Goal: Information Seeking & Learning: Learn about a topic

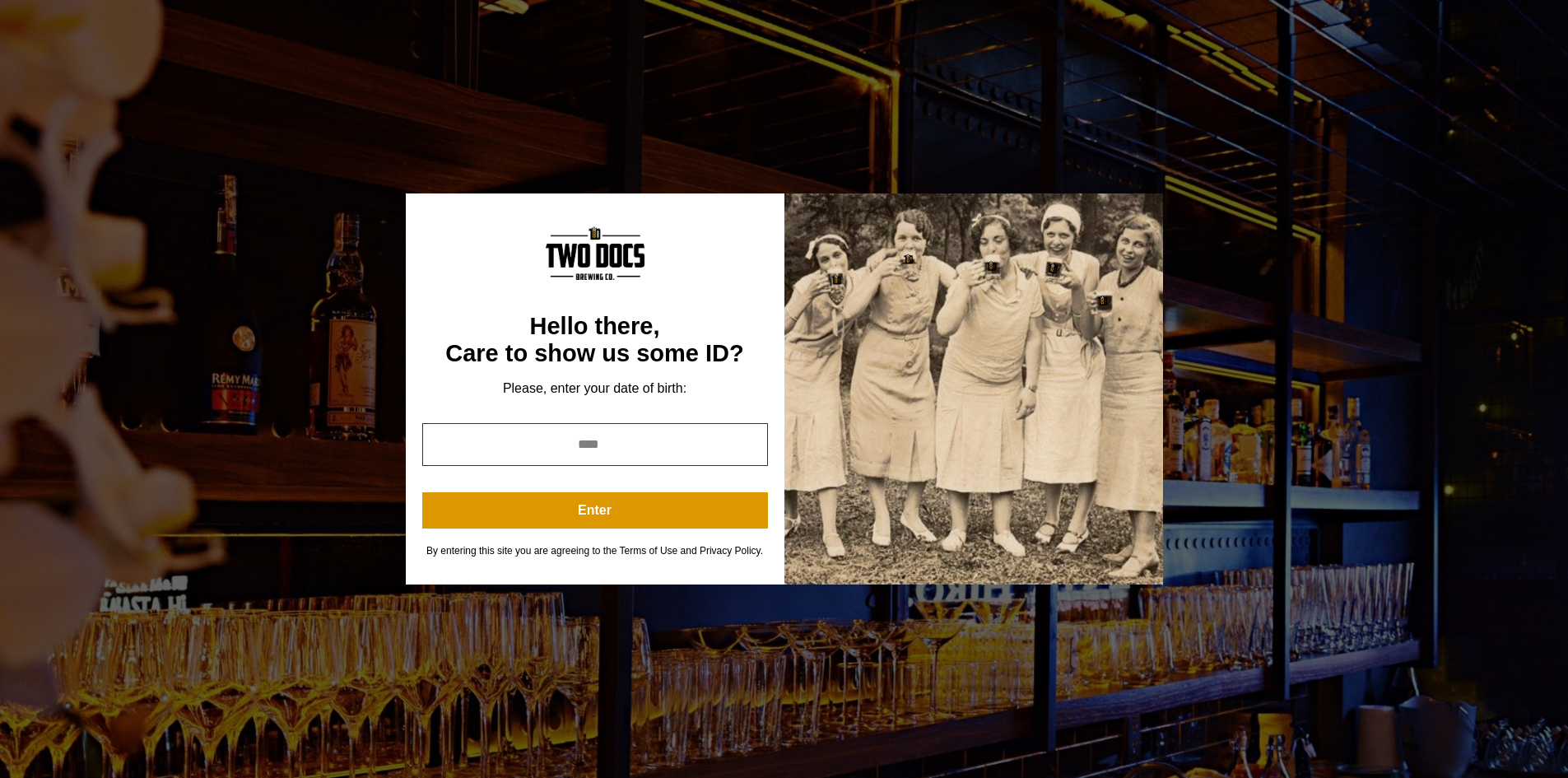
click at [608, 443] on input "year" at bounding box center [595, 444] width 345 height 42
type input "*"
type input "****"
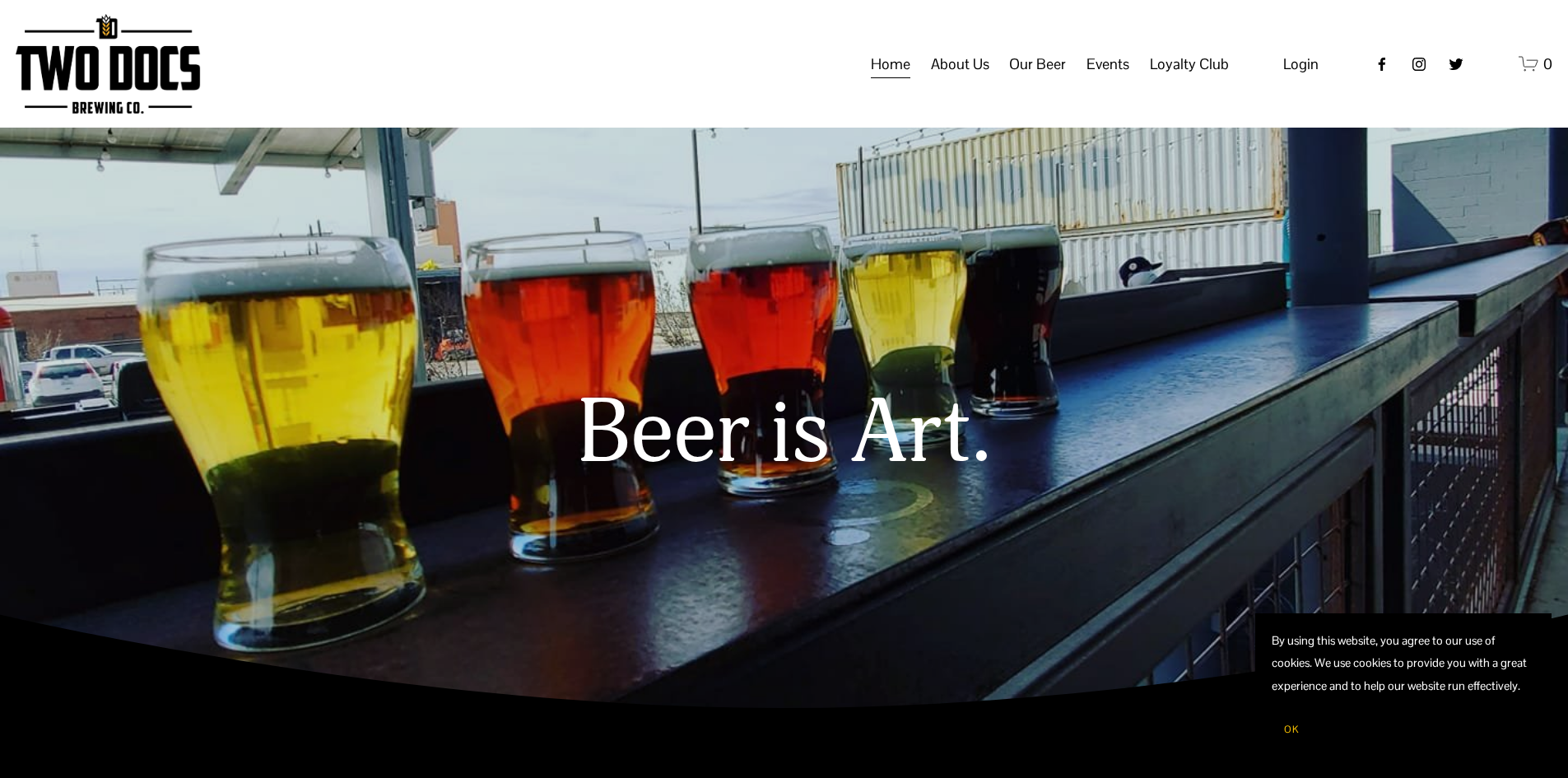
click at [0, 0] on span "Taproom Menu" at bounding box center [0, 0] width 0 height 0
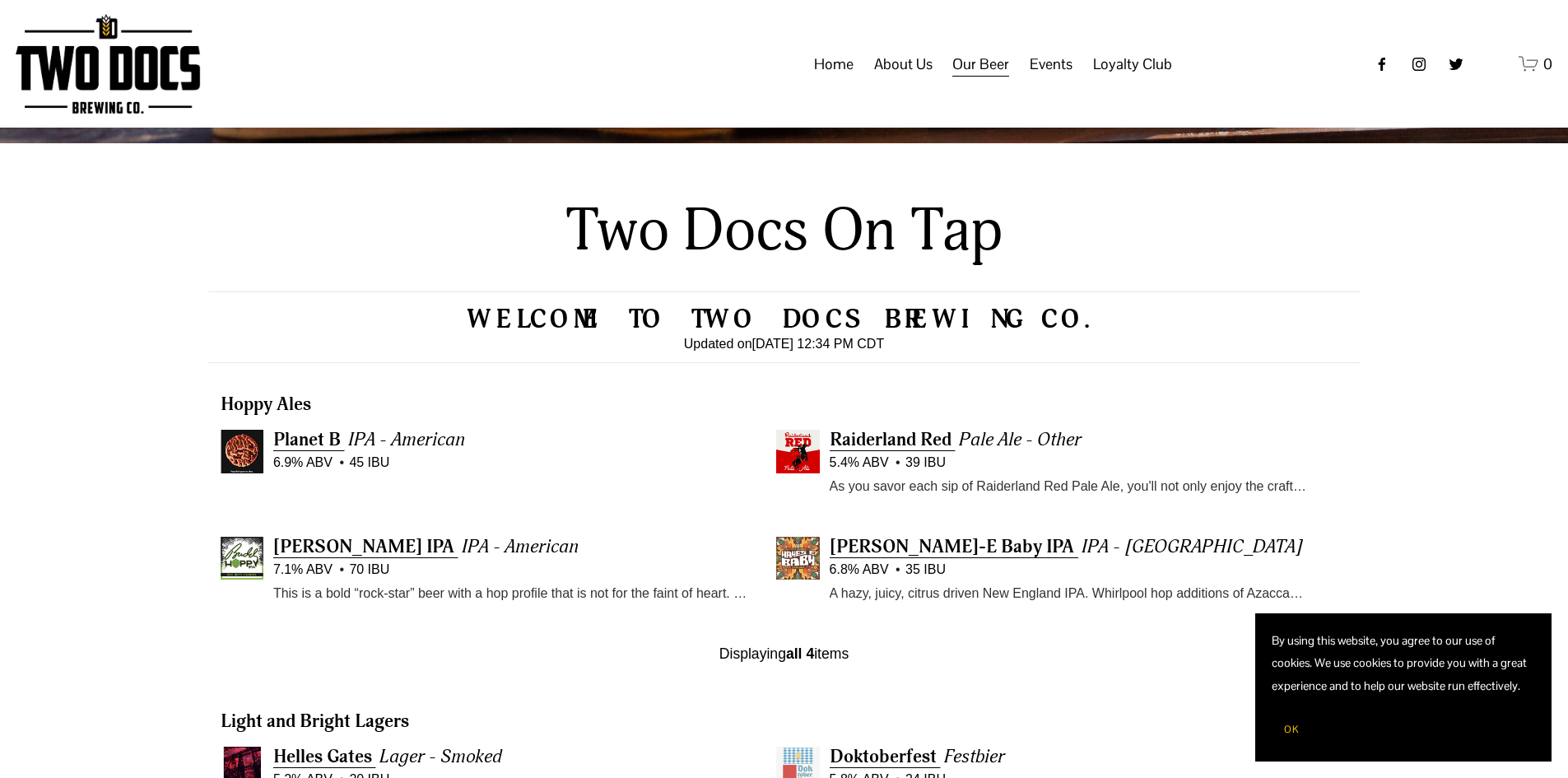
scroll to position [247, 0]
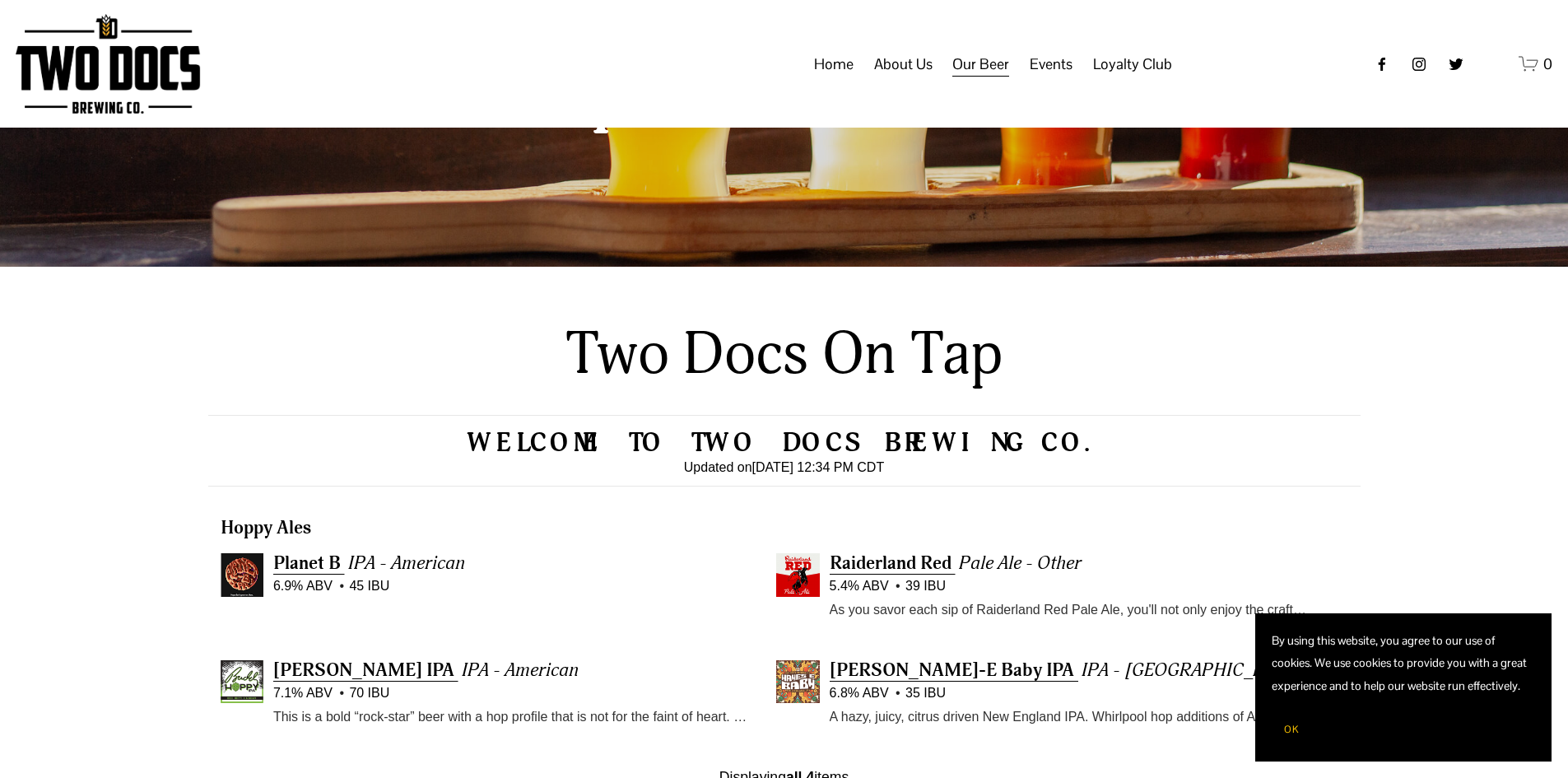
click at [0, 0] on span "Loyalty Club" at bounding box center [0, 0] width 0 height 0
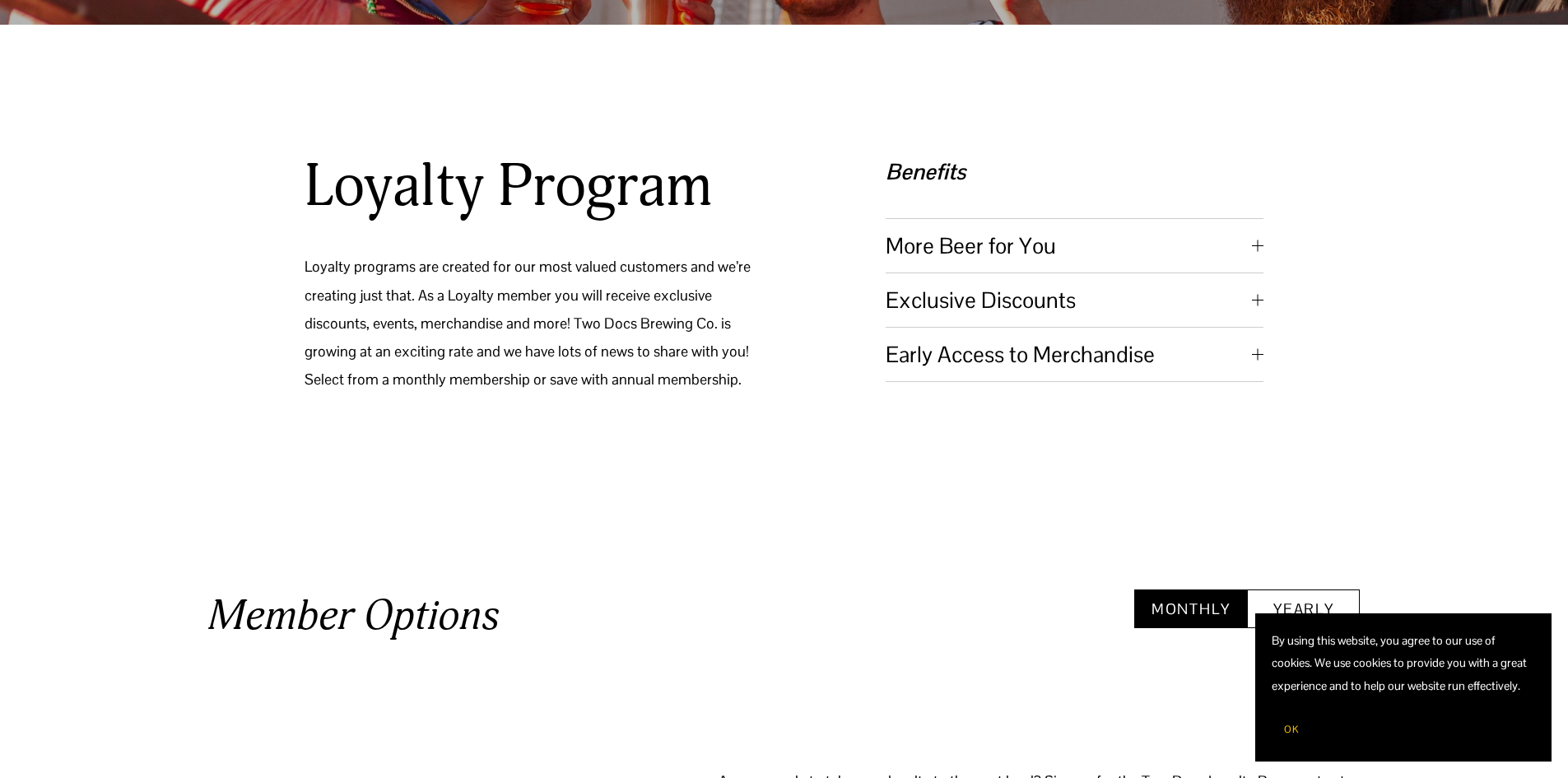
scroll to position [412, 0]
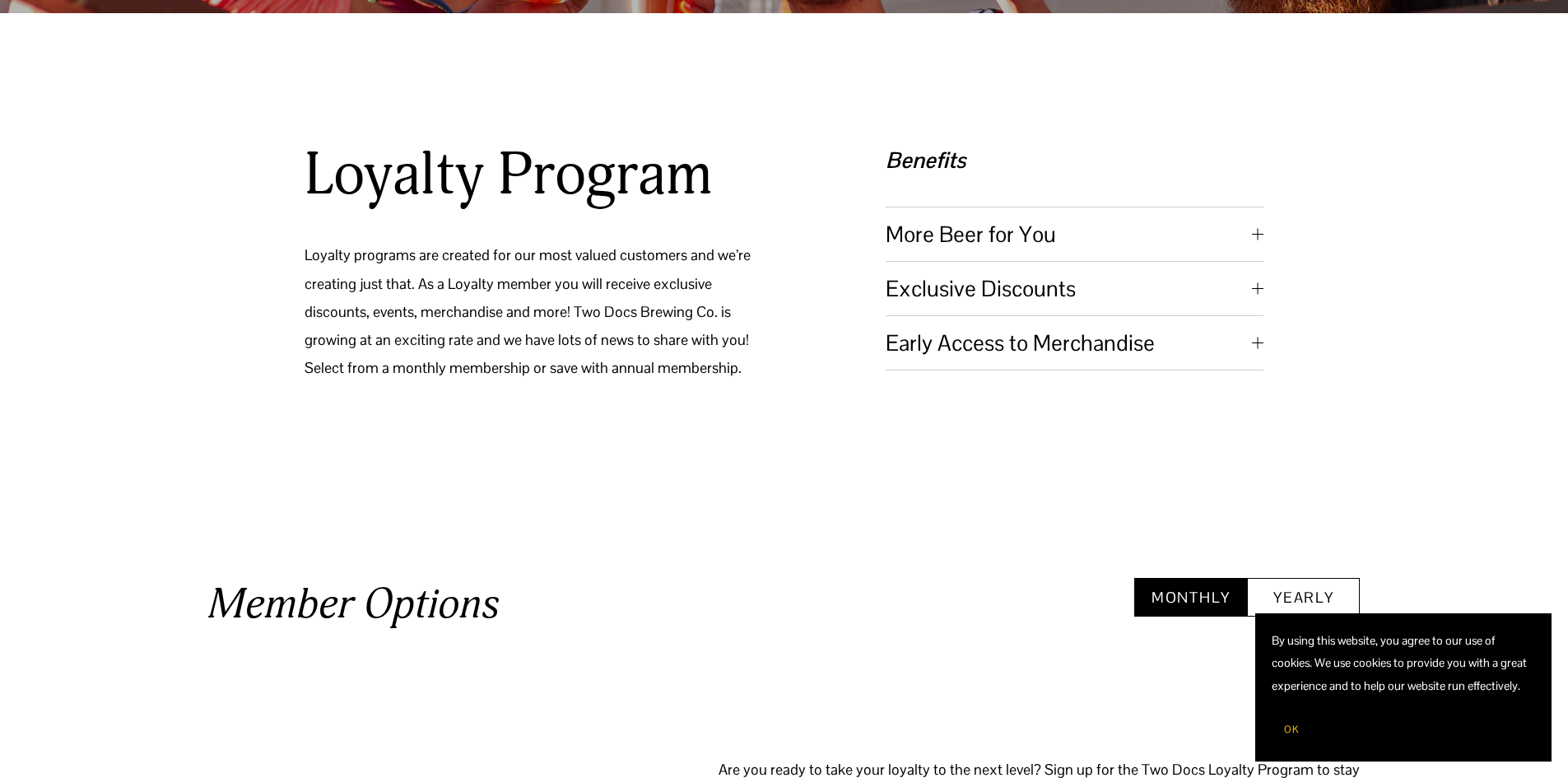
click at [1085, 239] on span "More Beer for You" at bounding box center [1069, 234] width 367 height 29
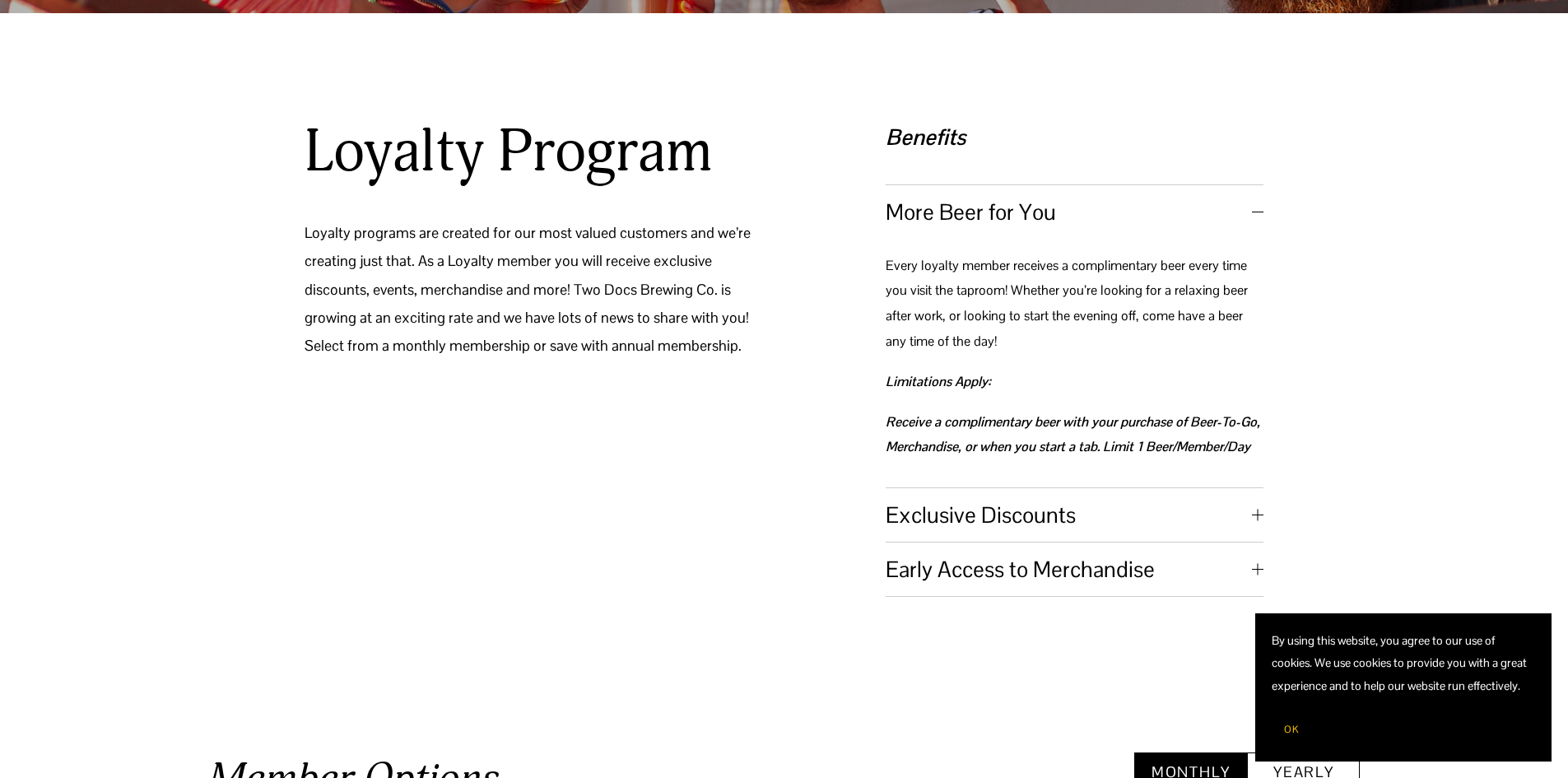
click at [1008, 509] on span "Exclusive Discounts" at bounding box center [1069, 514] width 367 height 29
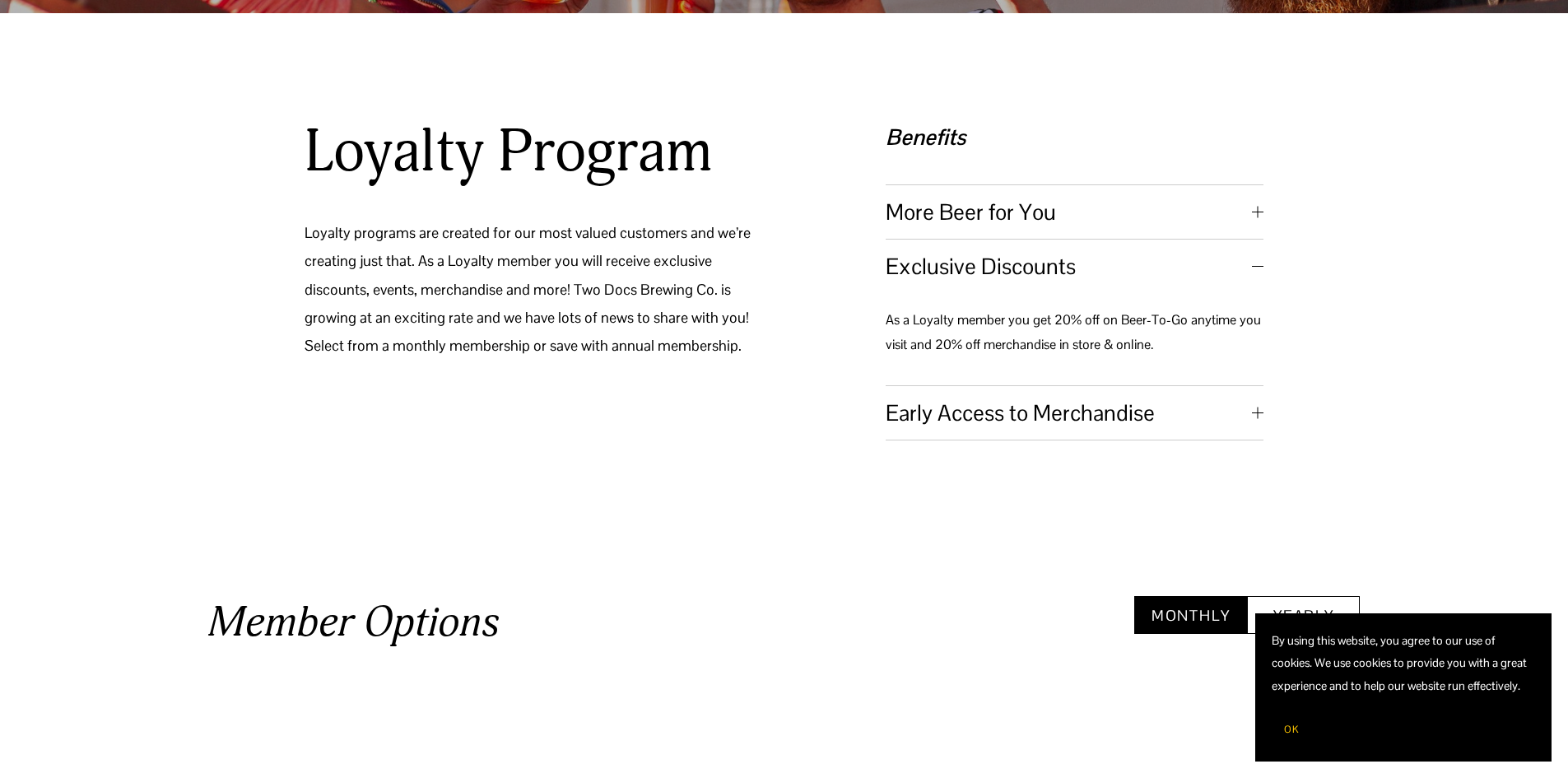
click at [1034, 430] on button "Early Access to Merchandise" at bounding box center [1074, 412] width 378 height 53
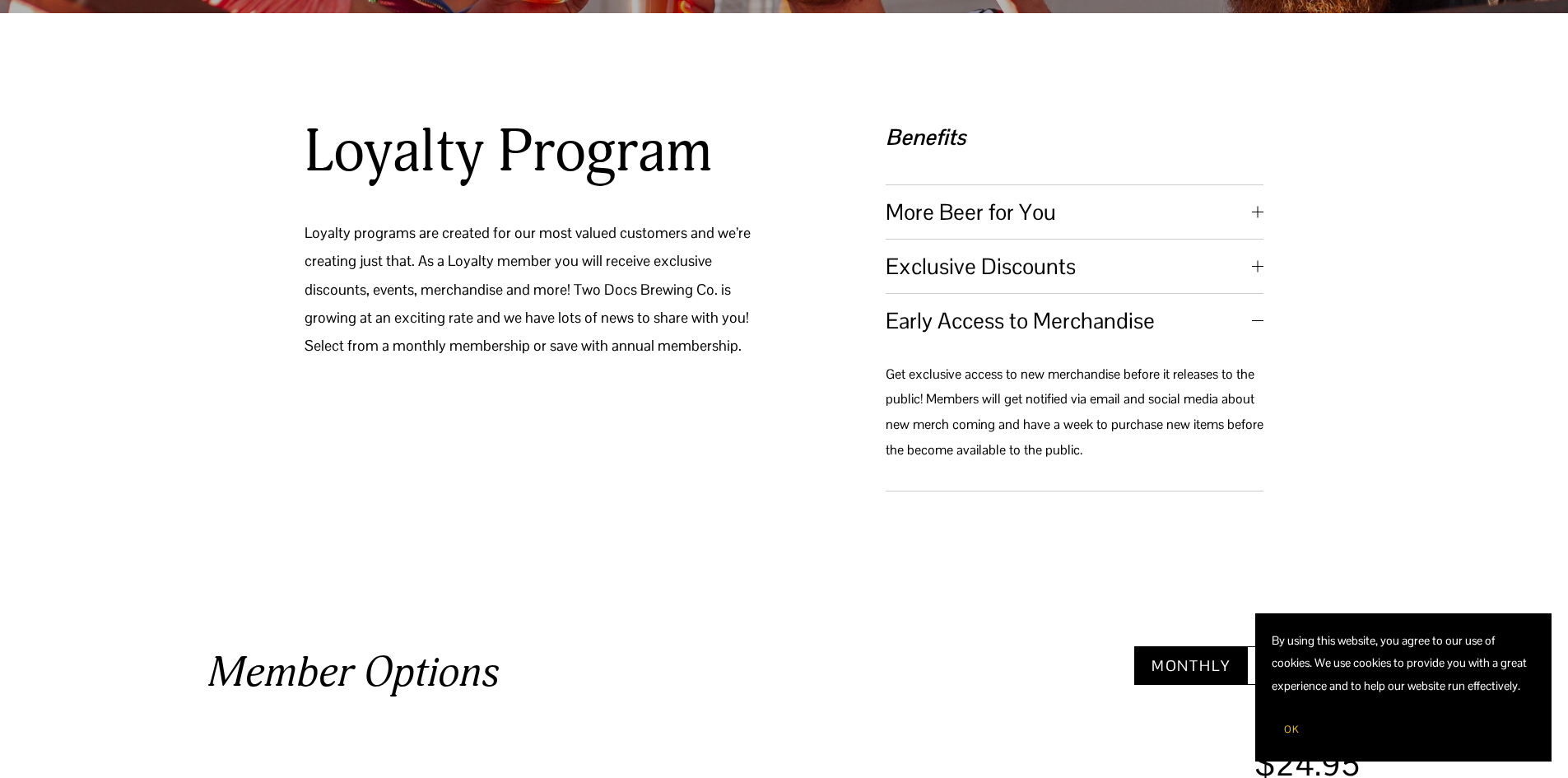
click at [1130, 216] on span "More Beer for You" at bounding box center [1069, 212] width 367 height 29
